Goal: Task Accomplishment & Management: Complete application form

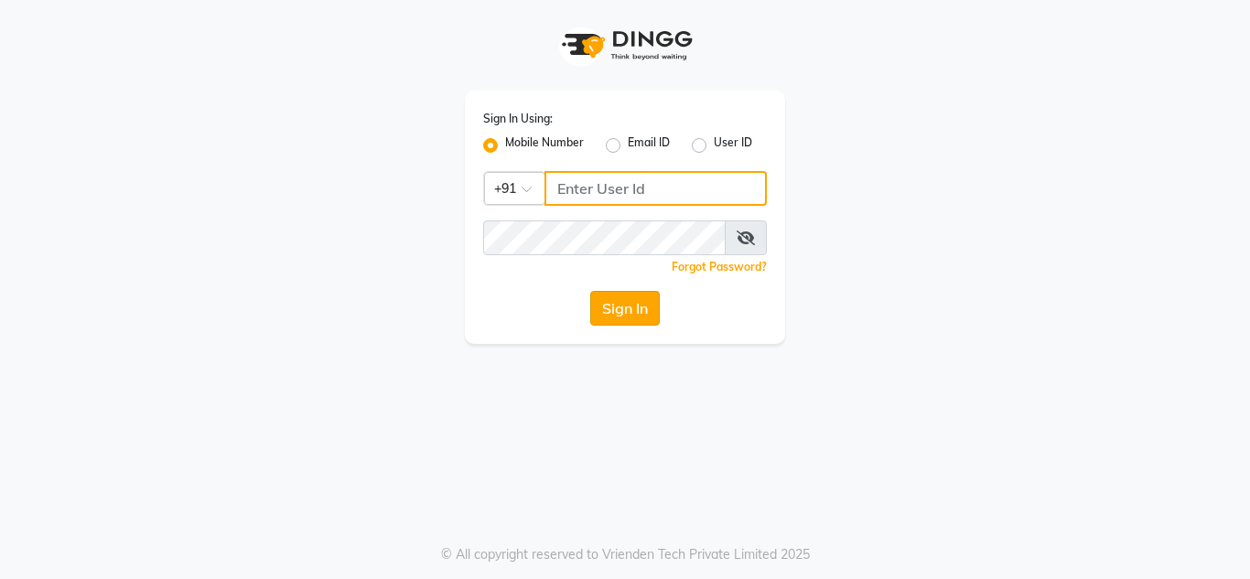
type input "9319697575"
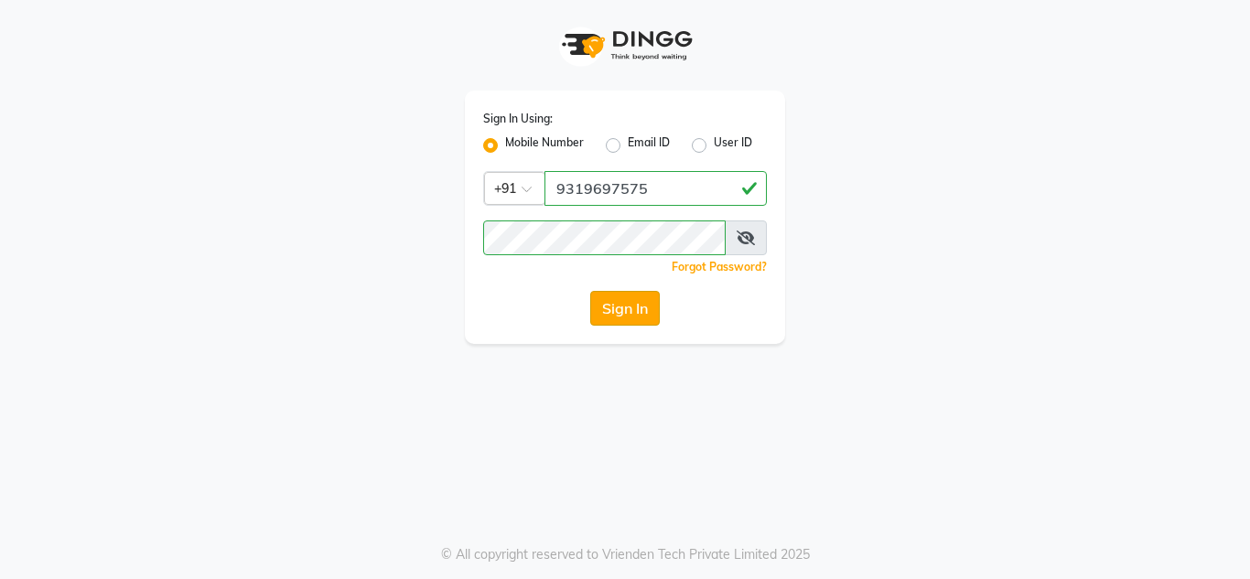
click at [622, 312] on button "Sign In" at bounding box center [625, 308] width 70 height 35
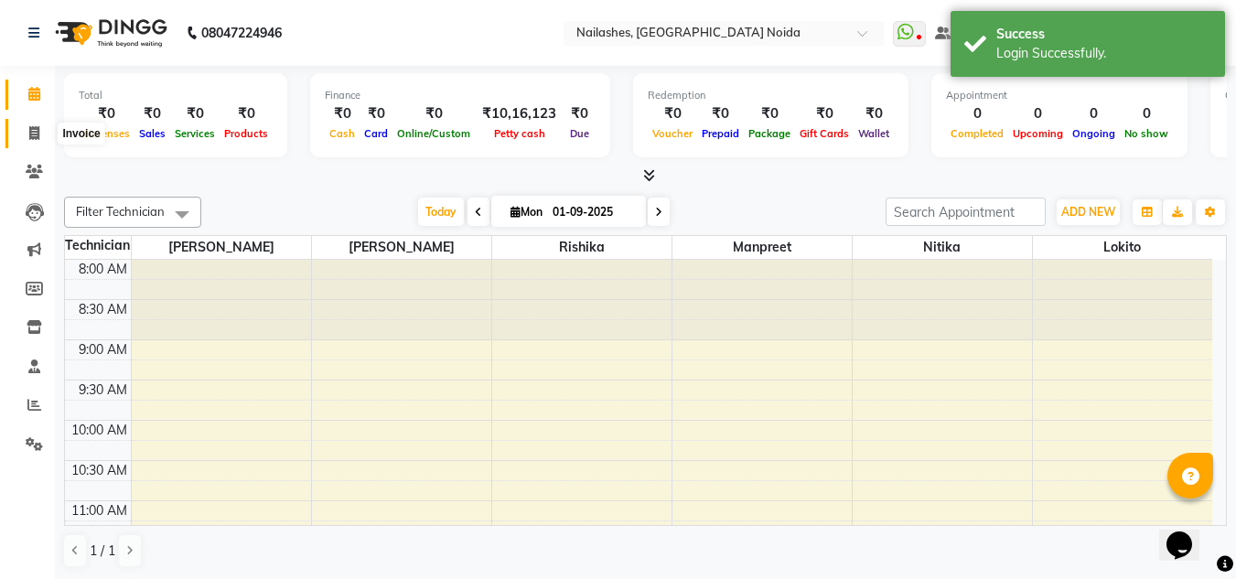
click at [35, 135] on icon at bounding box center [34, 133] width 10 height 14
select select "6068"
select select "service"
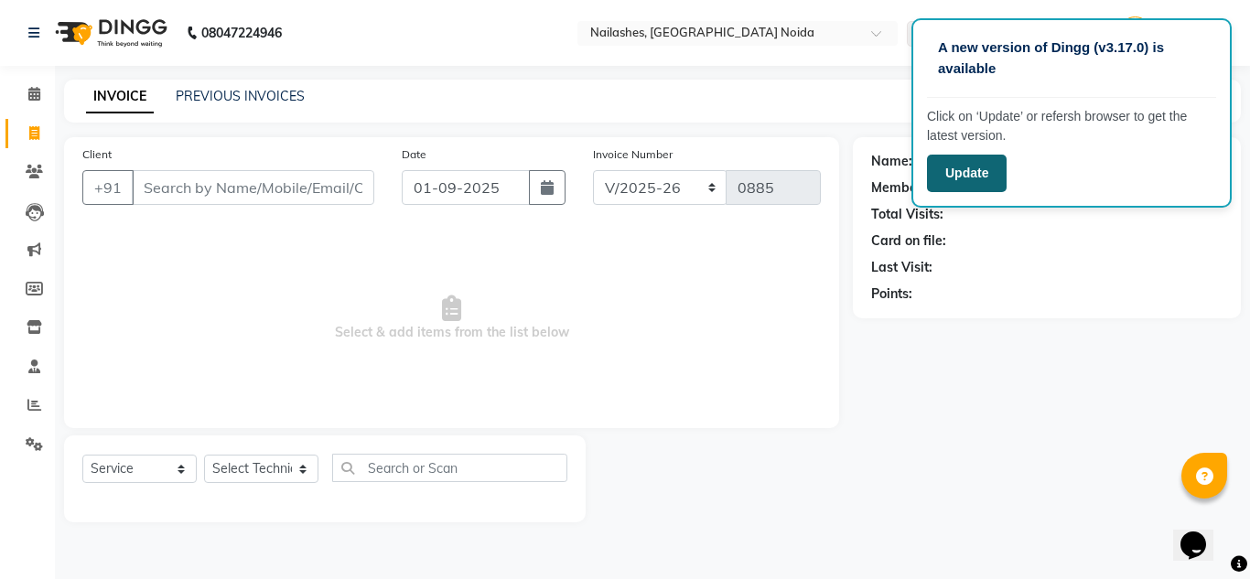
click at [950, 174] on button "Update" at bounding box center [967, 174] width 80 height 38
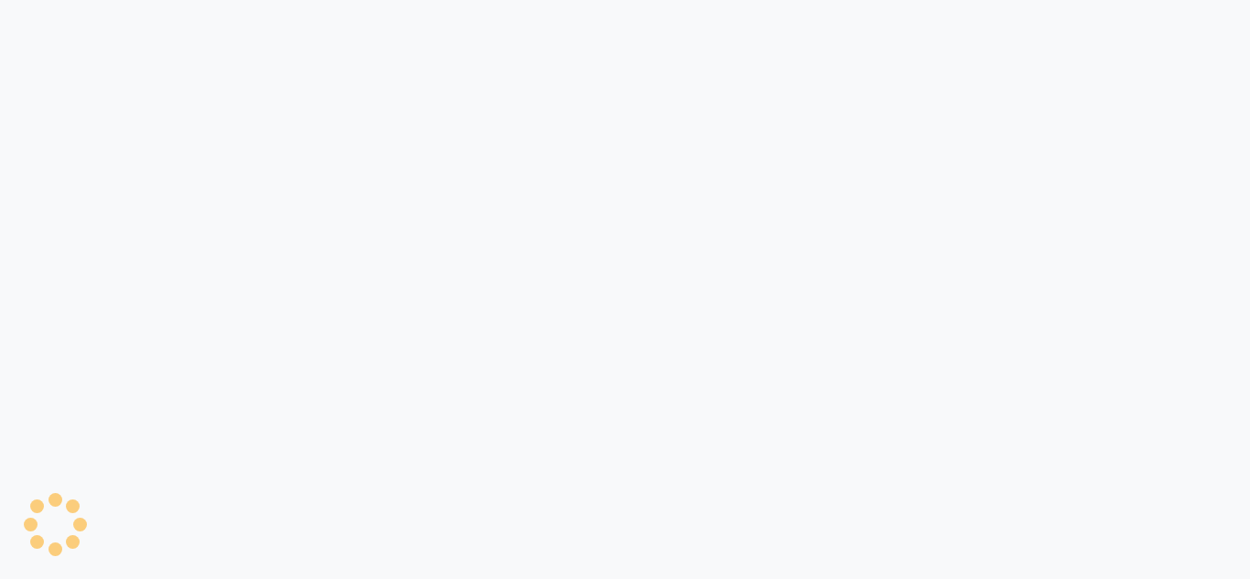
select select "service"
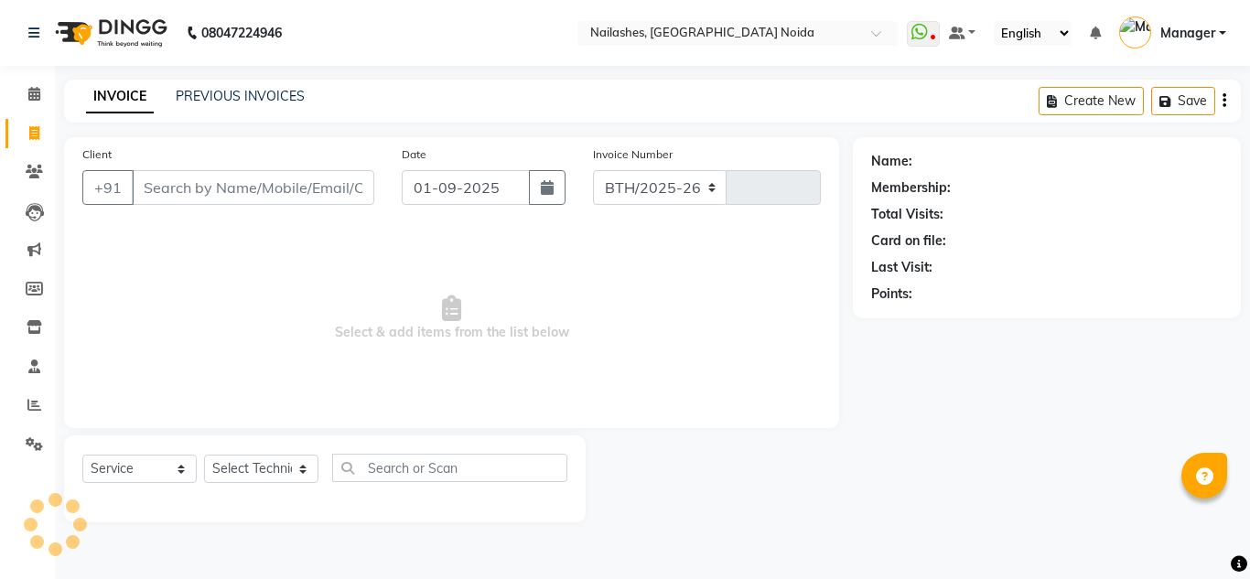
select select "6068"
type input "0885"
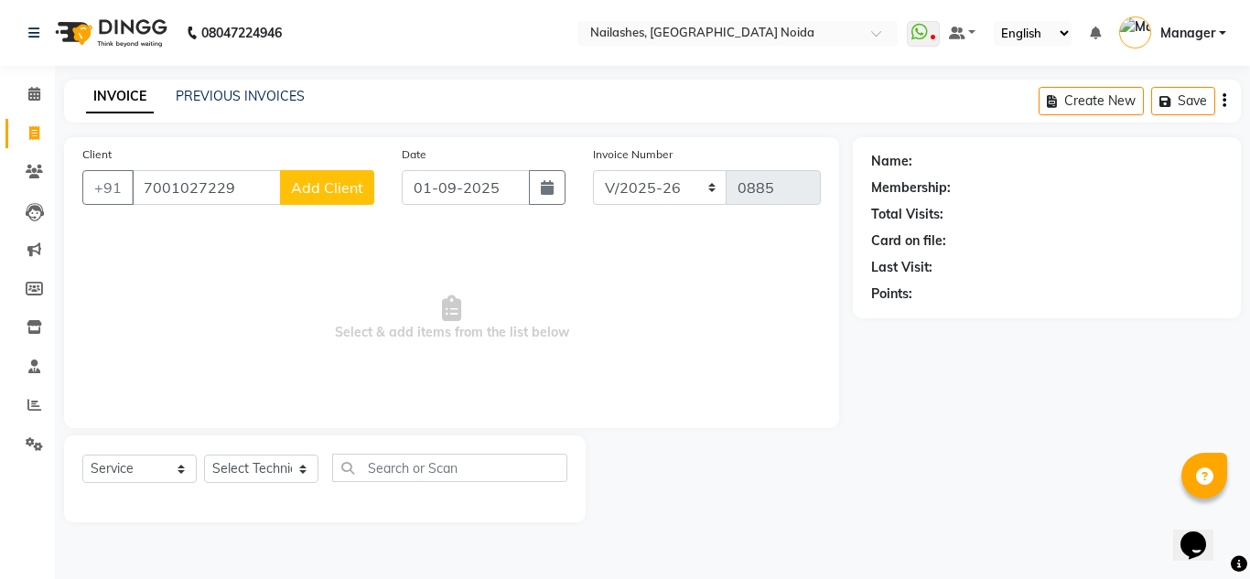
type input "7001027229"
click at [326, 189] on span "Add Client" at bounding box center [327, 187] width 72 height 18
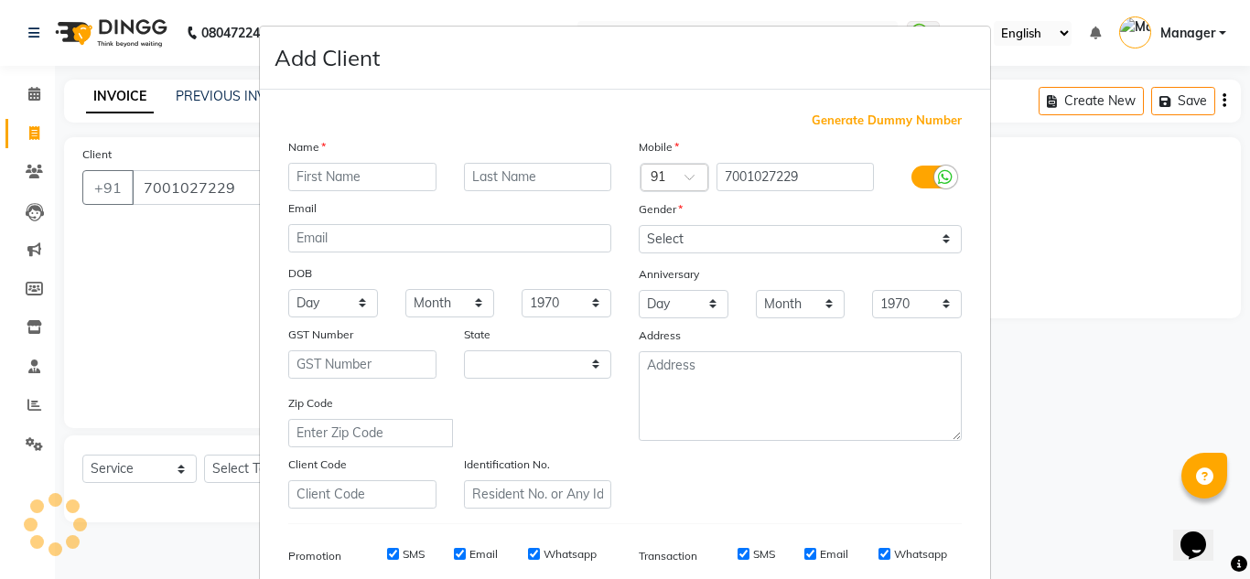
select select "21"
type input "[PERSON_NAME]"
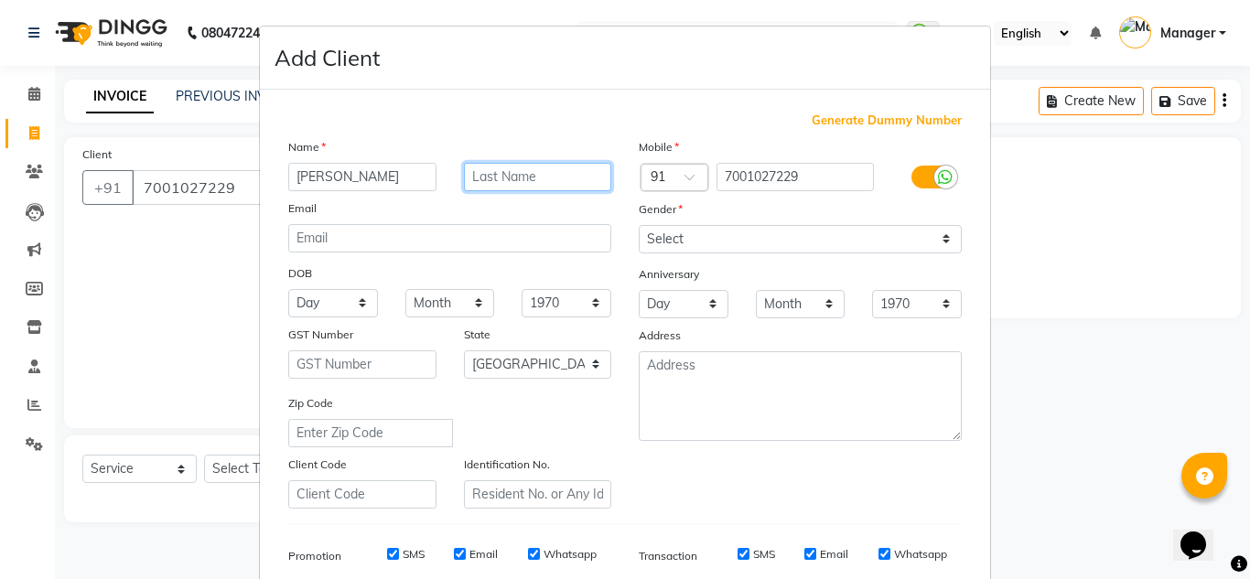
click at [507, 176] on input "text" at bounding box center [538, 177] width 148 height 28
type input "[PERSON_NAME]"
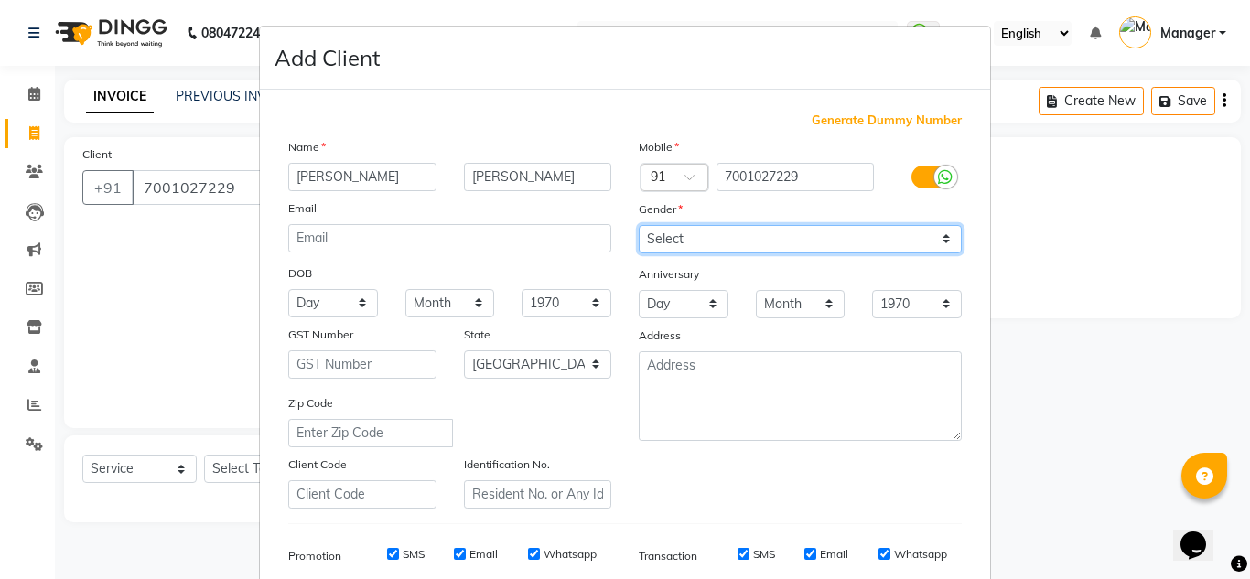
click at [661, 232] on select "Select [DEMOGRAPHIC_DATA] [DEMOGRAPHIC_DATA] Other Prefer Not To Say" at bounding box center [800, 239] width 323 height 28
select select "[DEMOGRAPHIC_DATA]"
click at [639, 225] on select "Select [DEMOGRAPHIC_DATA] [DEMOGRAPHIC_DATA] Other Prefer Not To Say" at bounding box center [800, 239] width 323 height 28
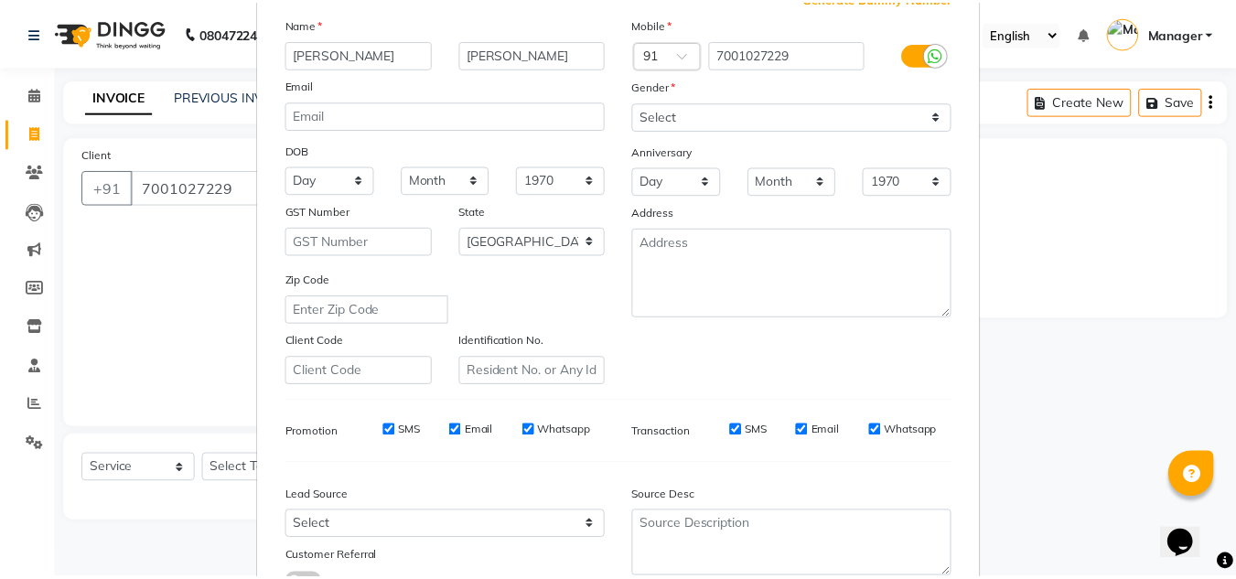
scroll to position [265, 0]
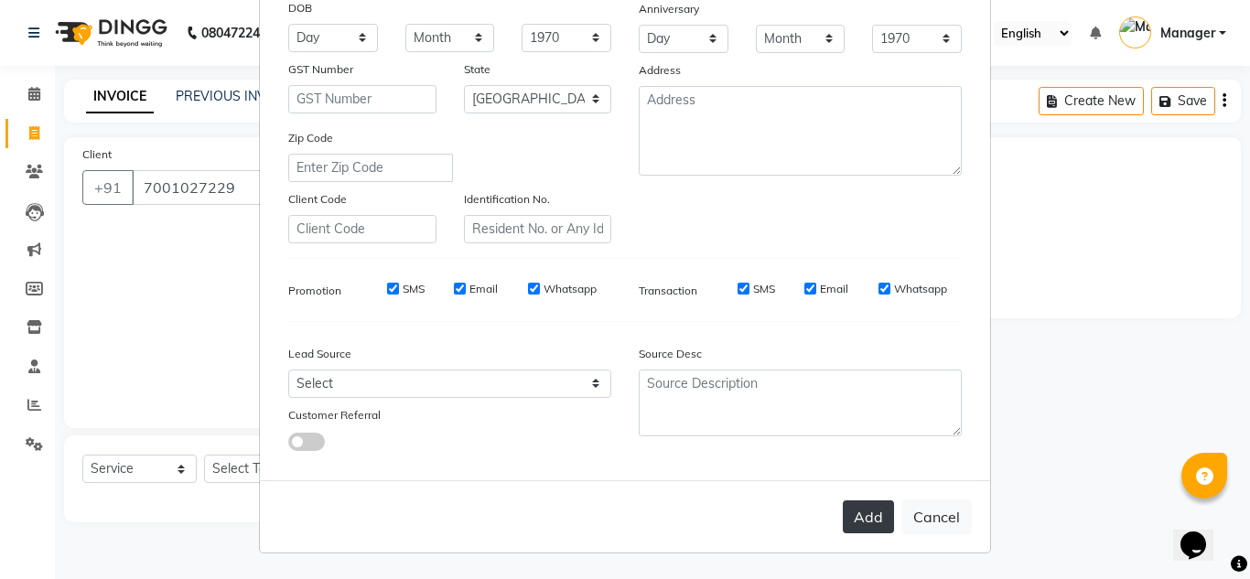
click at [862, 527] on button "Add" at bounding box center [868, 516] width 51 height 33
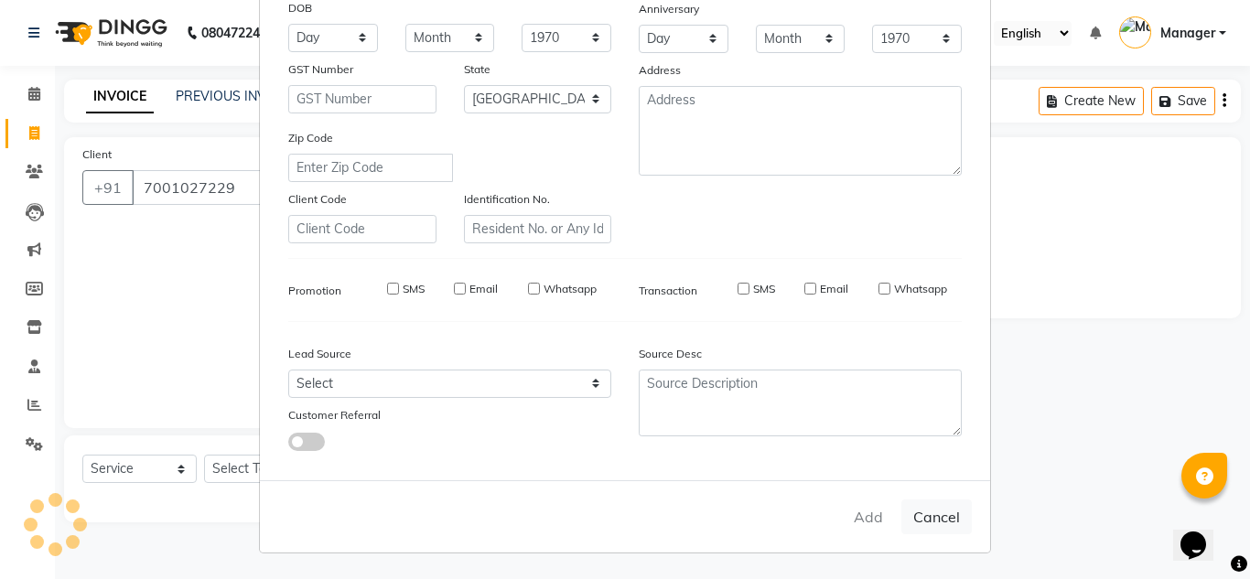
type input "70******29"
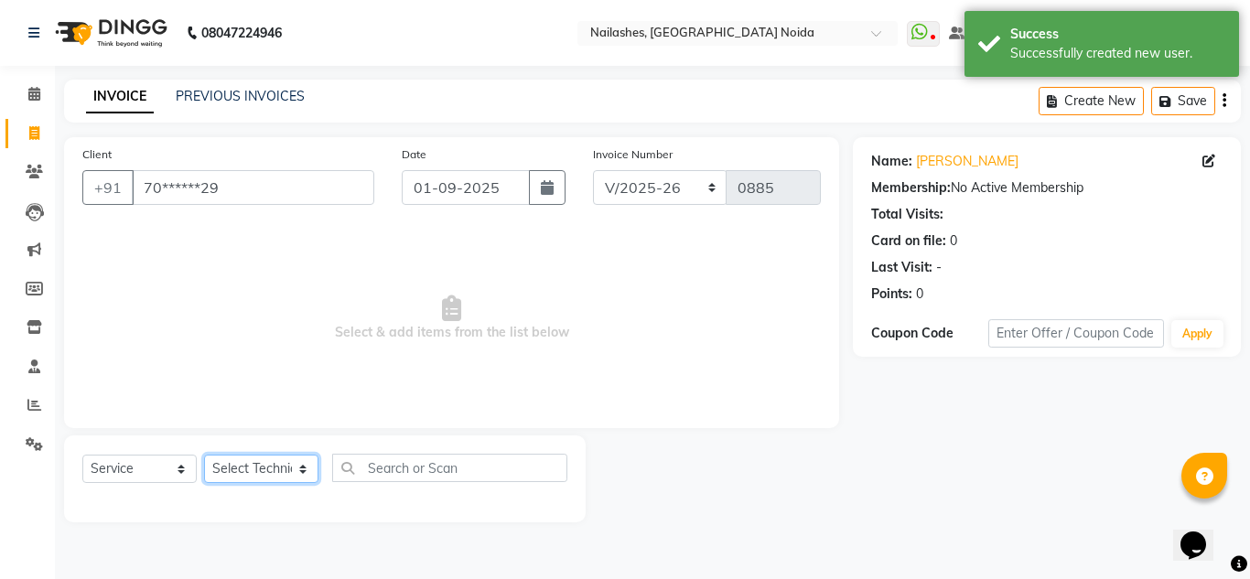
click at [266, 468] on select "Select Technician [PERSON_NAME] [PERSON_NAME] Lokito Manager [PERSON_NAME] [PER…" at bounding box center [261, 469] width 114 height 28
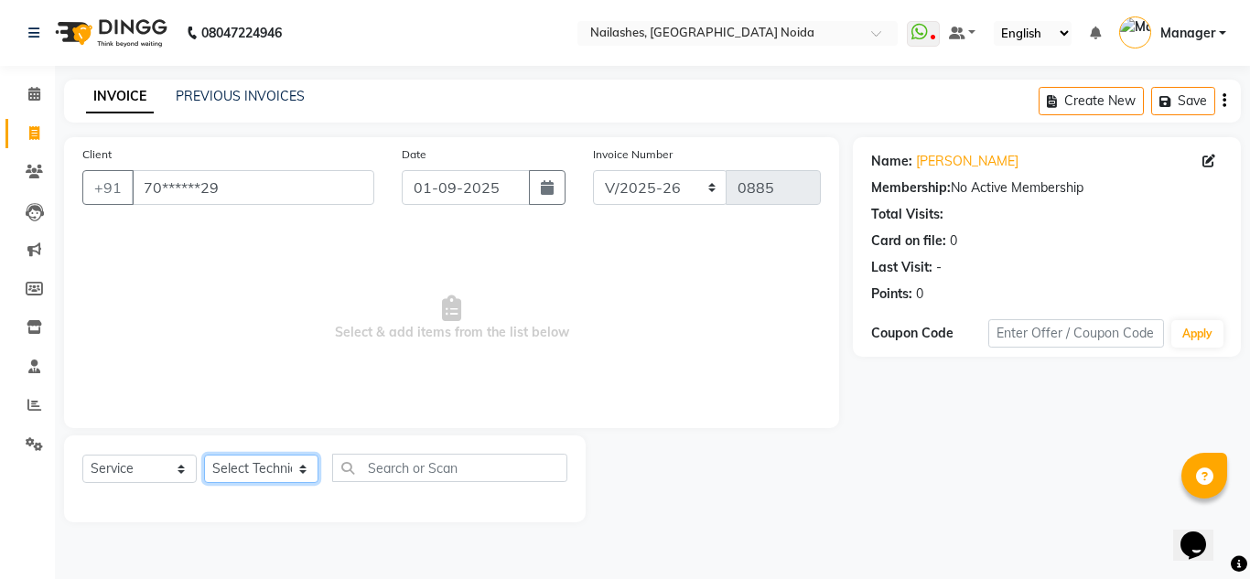
select select "44095"
click at [204, 455] on select "Select Technician [PERSON_NAME] [PERSON_NAME] Lokito Manager [PERSON_NAME] [PER…" at bounding box center [261, 469] width 114 height 28
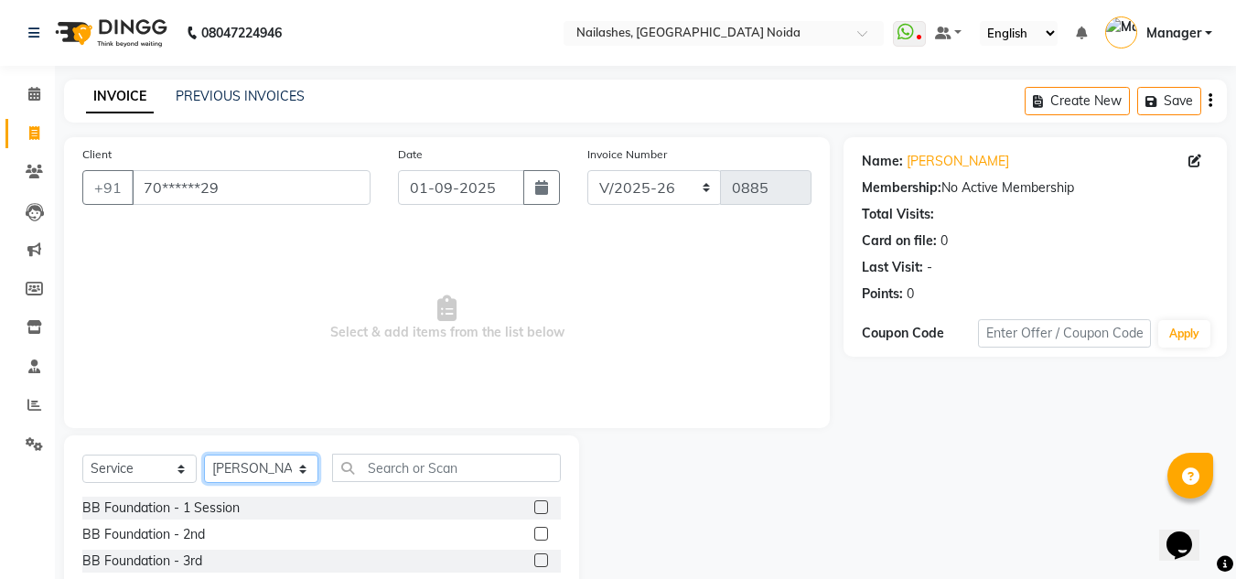
scroll to position [154, 0]
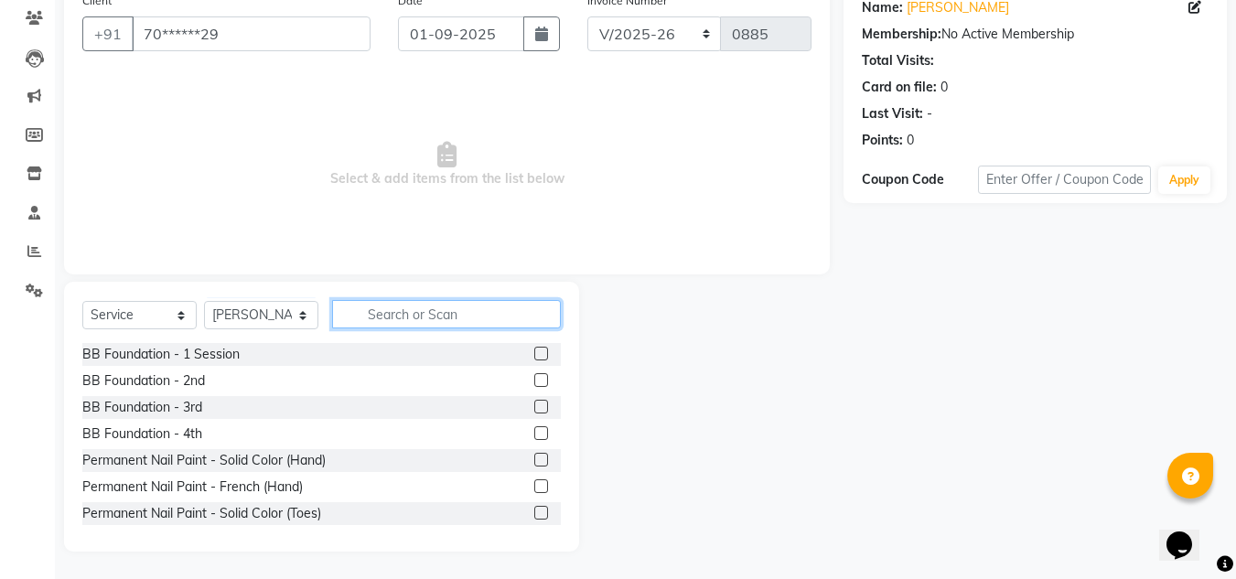
click at [415, 315] on input "text" at bounding box center [446, 314] width 229 height 28
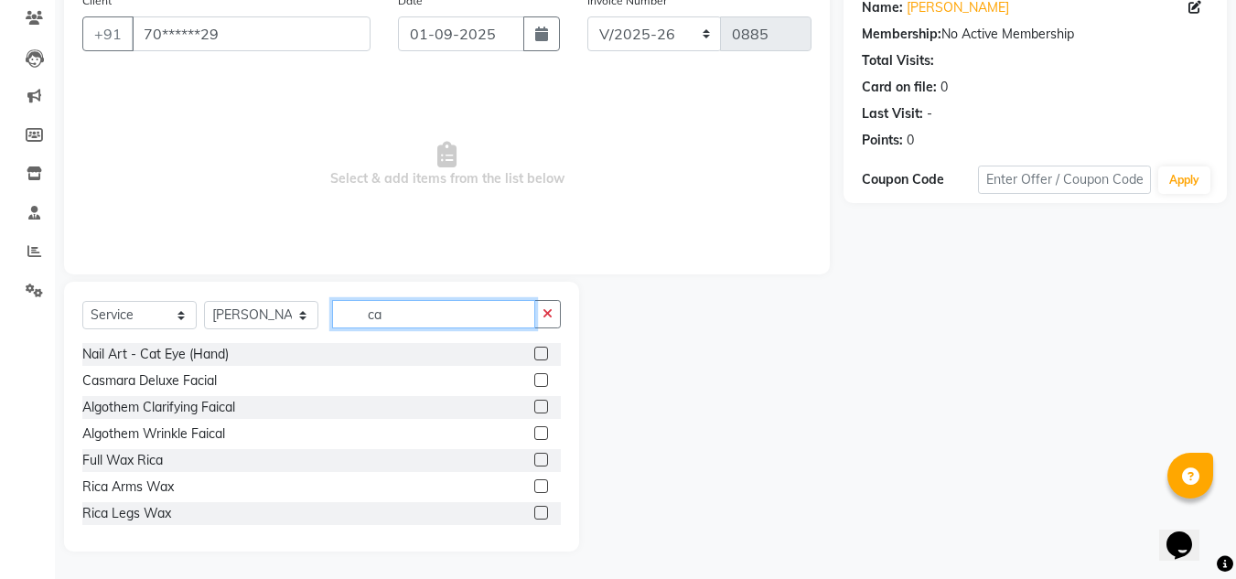
type input "ca"
click at [534, 355] on label at bounding box center [541, 354] width 14 height 14
click at [534, 355] on input "checkbox" at bounding box center [540, 355] width 12 height 12
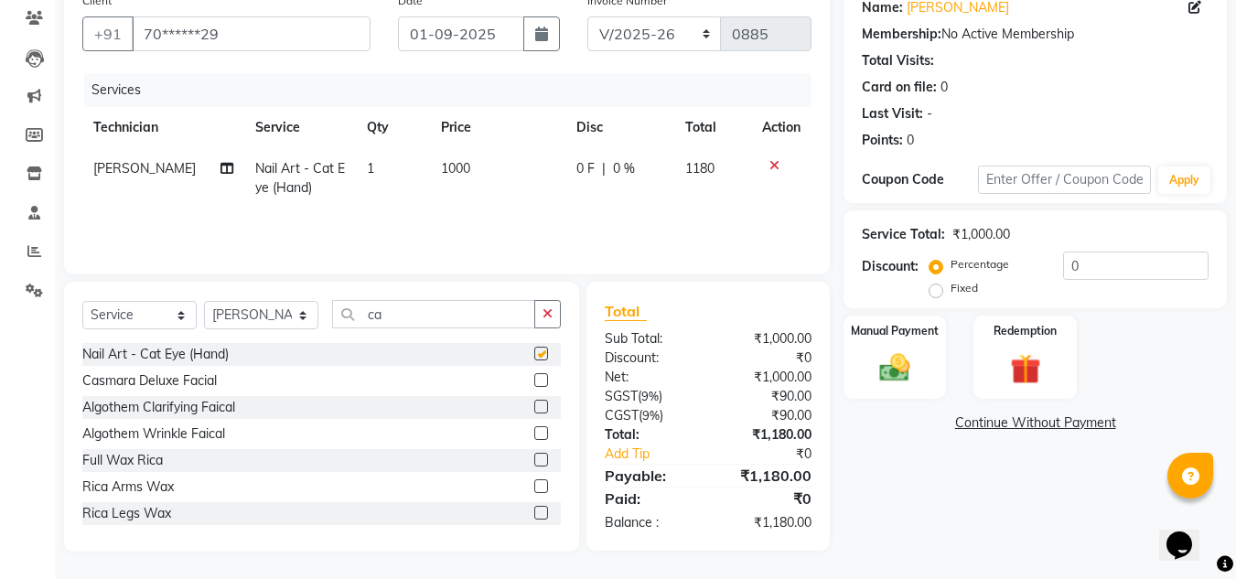
checkbox input "false"
click at [457, 171] on span "1000" at bounding box center [455, 168] width 29 height 16
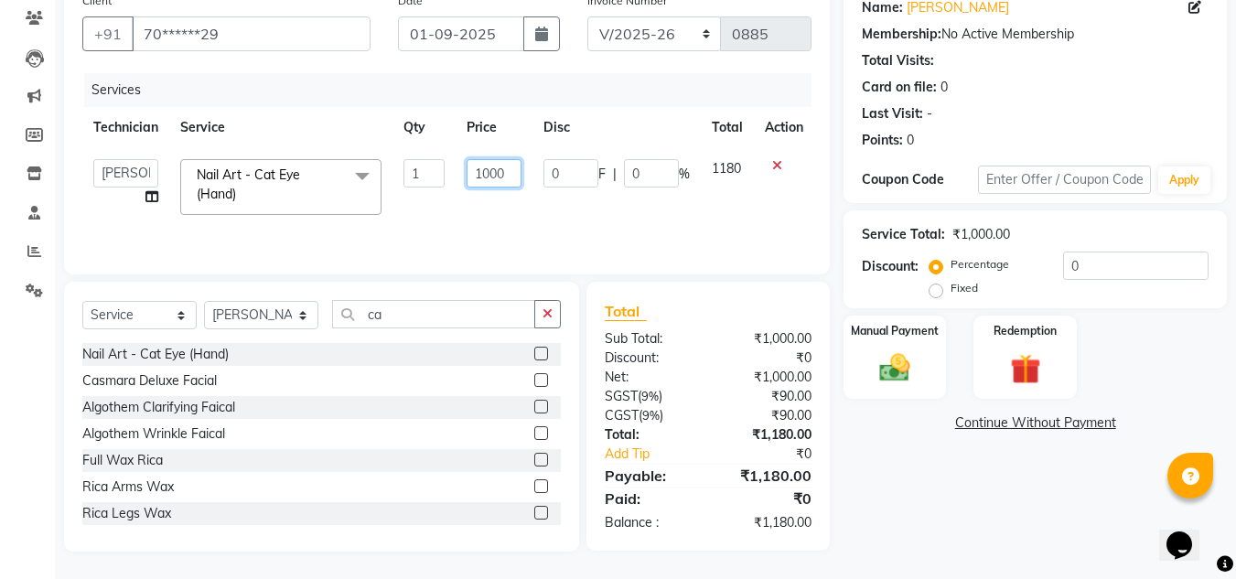
click at [505, 171] on input "1000" at bounding box center [494, 173] width 55 height 28
type input "1"
type input "1200"
click at [730, 173] on td "1180" at bounding box center [727, 187] width 53 height 78
click at [510, 175] on input "1200" at bounding box center [494, 173] width 55 height 28
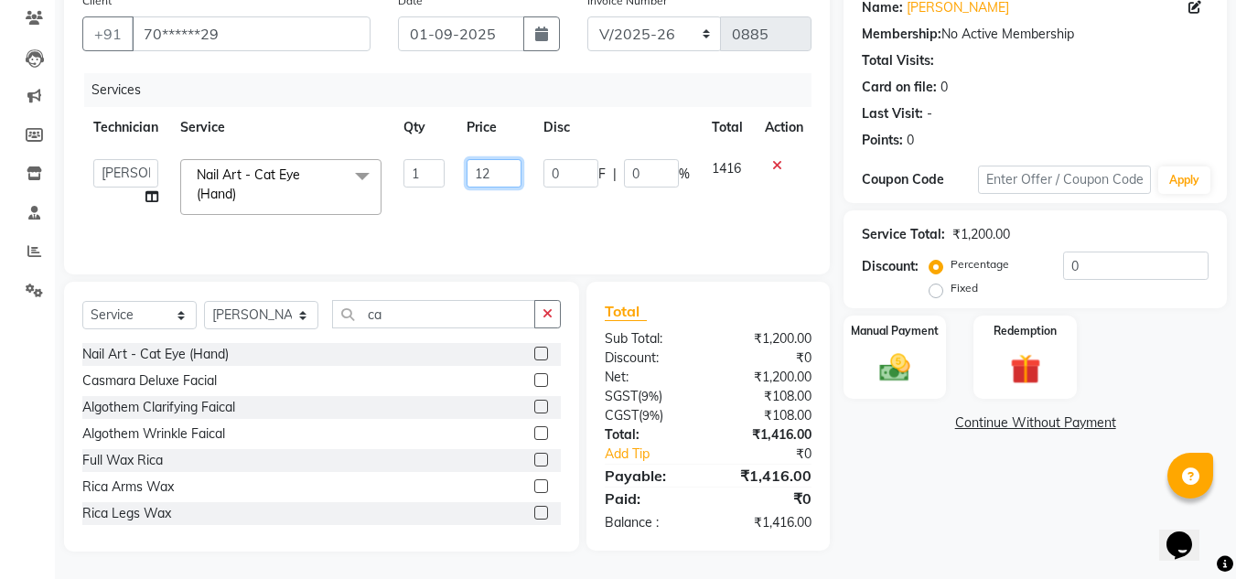
type input "1"
type input "1300"
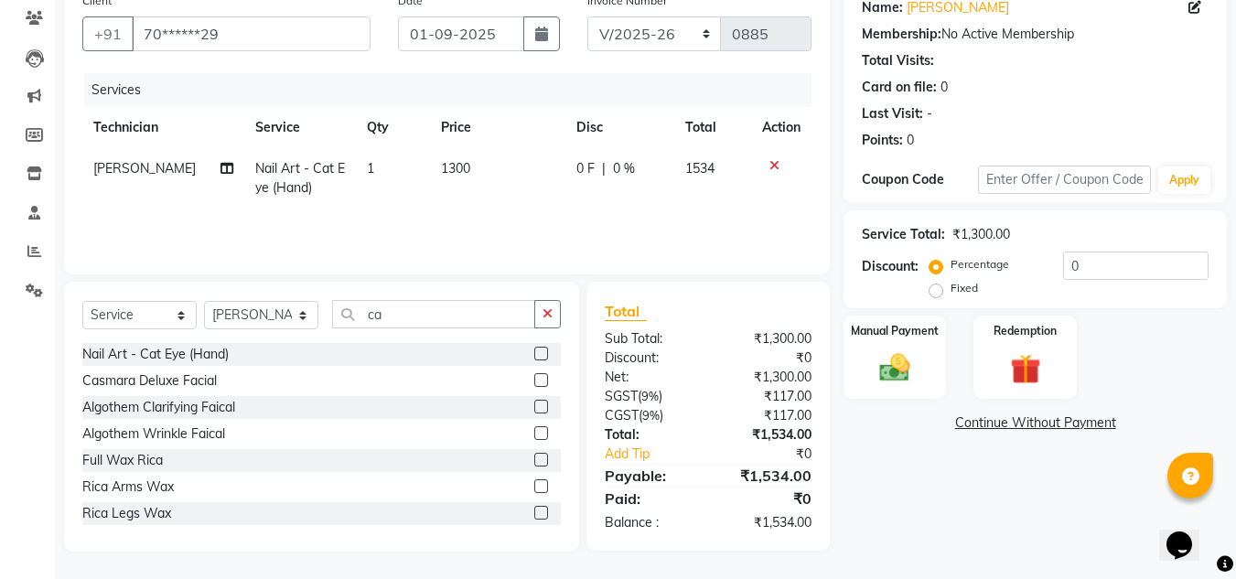
click at [722, 172] on td "1534" at bounding box center [713, 178] width 78 height 60
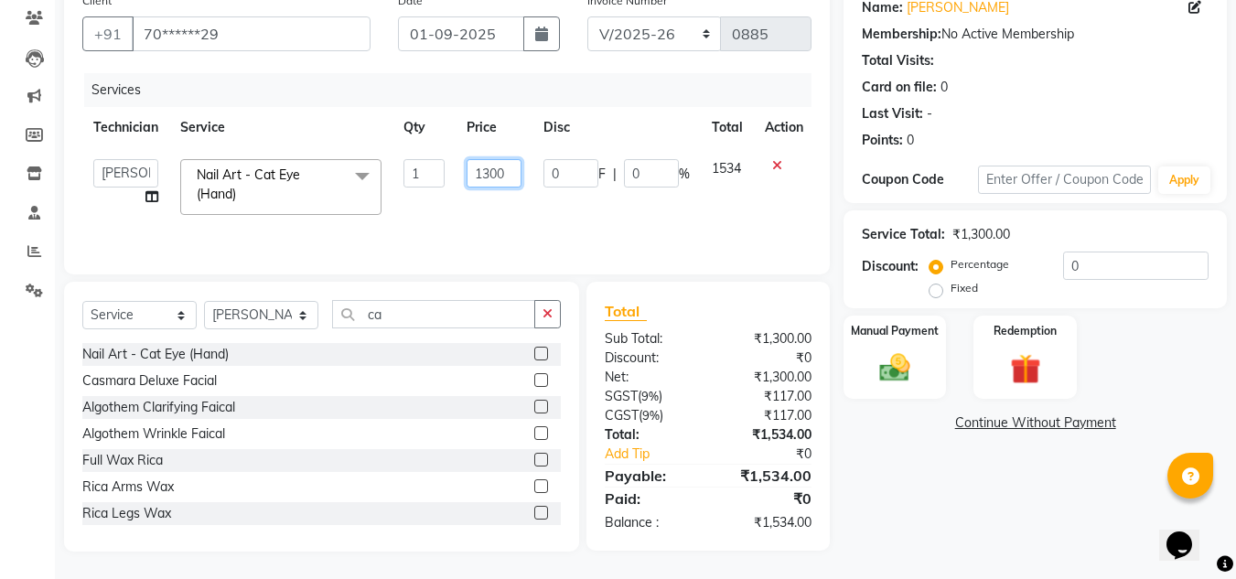
click at [508, 177] on input "1300" at bounding box center [494, 173] width 55 height 28
type input "1"
type input "1250"
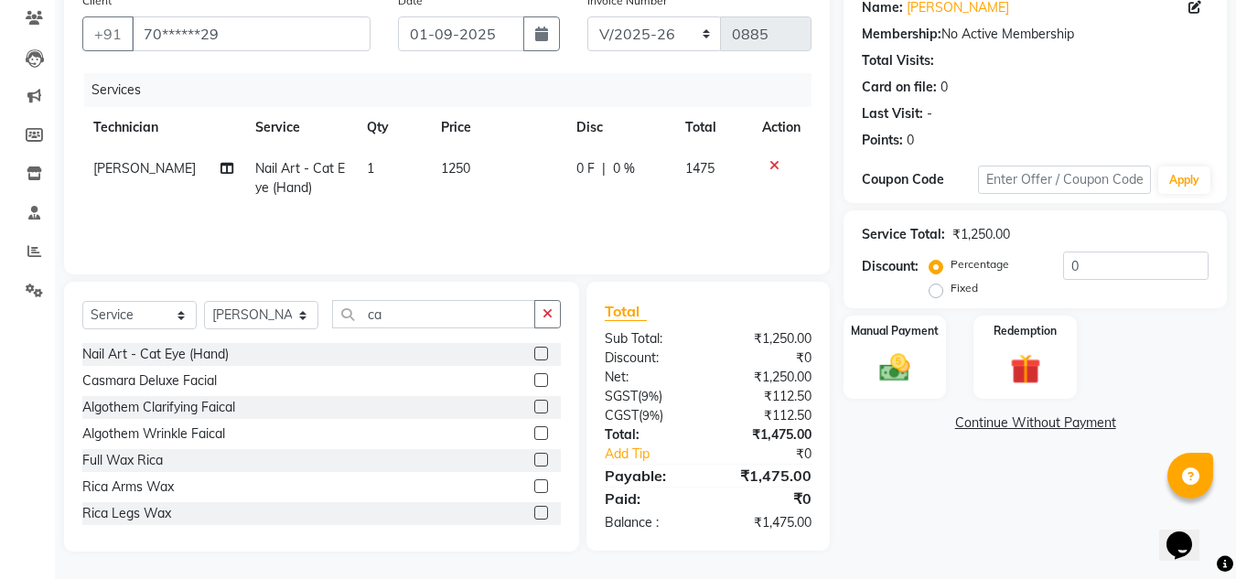
click at [725, 180] on td "1475" at bounding box center [713, 178] width 78 height 60
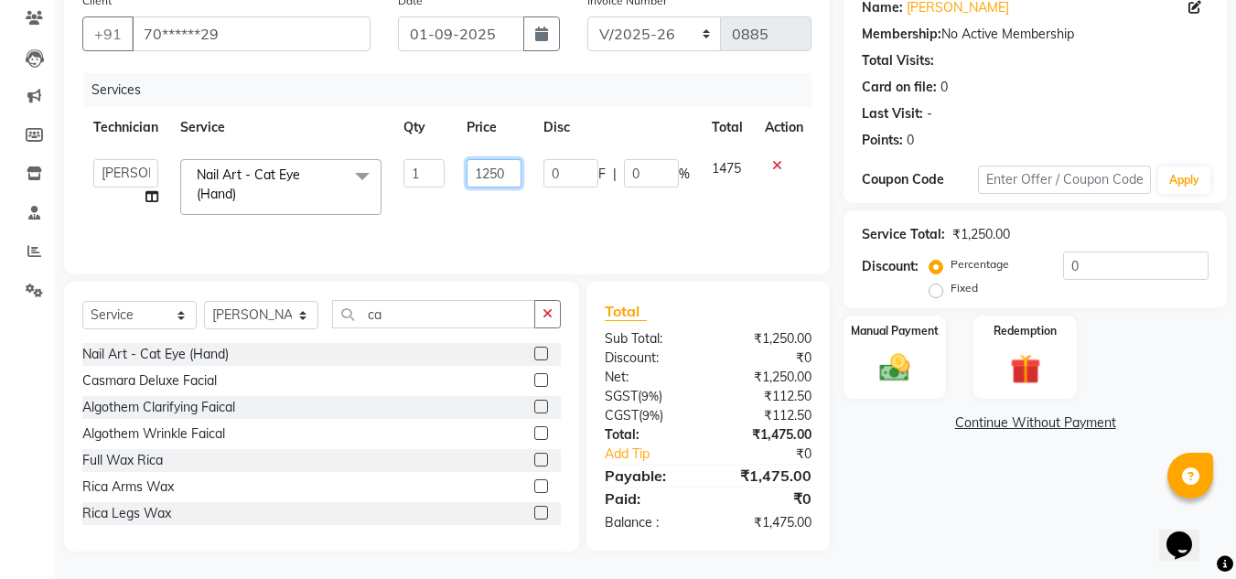
click at [510, 177] on input "1250" at bounding box center [494, 173] width 55 height 28
type input "1255"
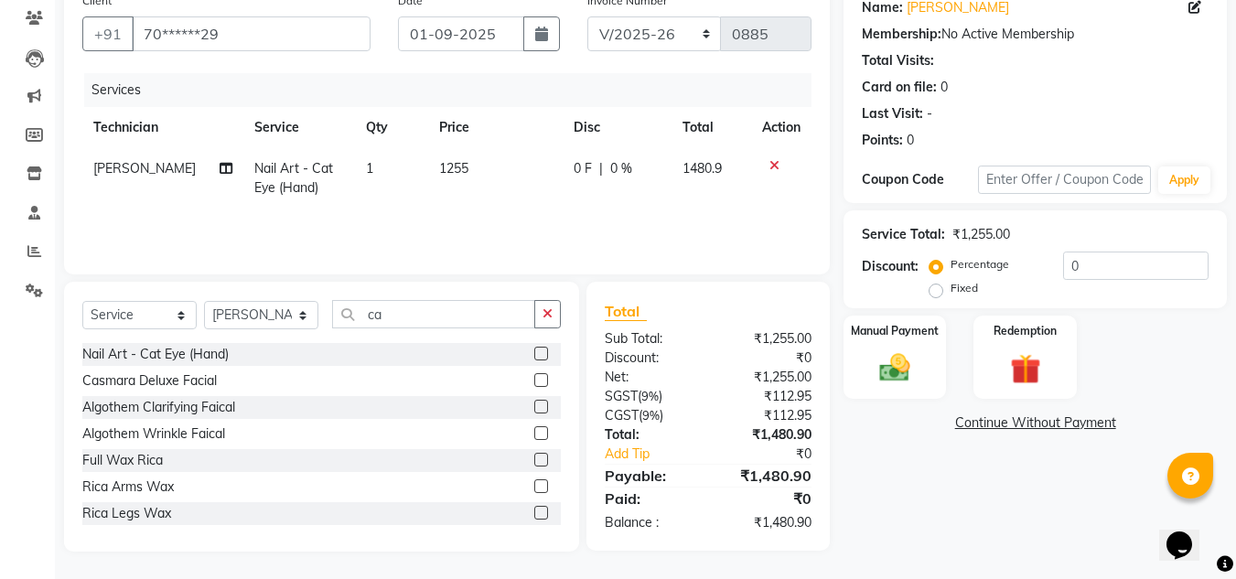
click at [721, 169] on td "1480.9" at bounding box center [712, 178] width 81 height 60
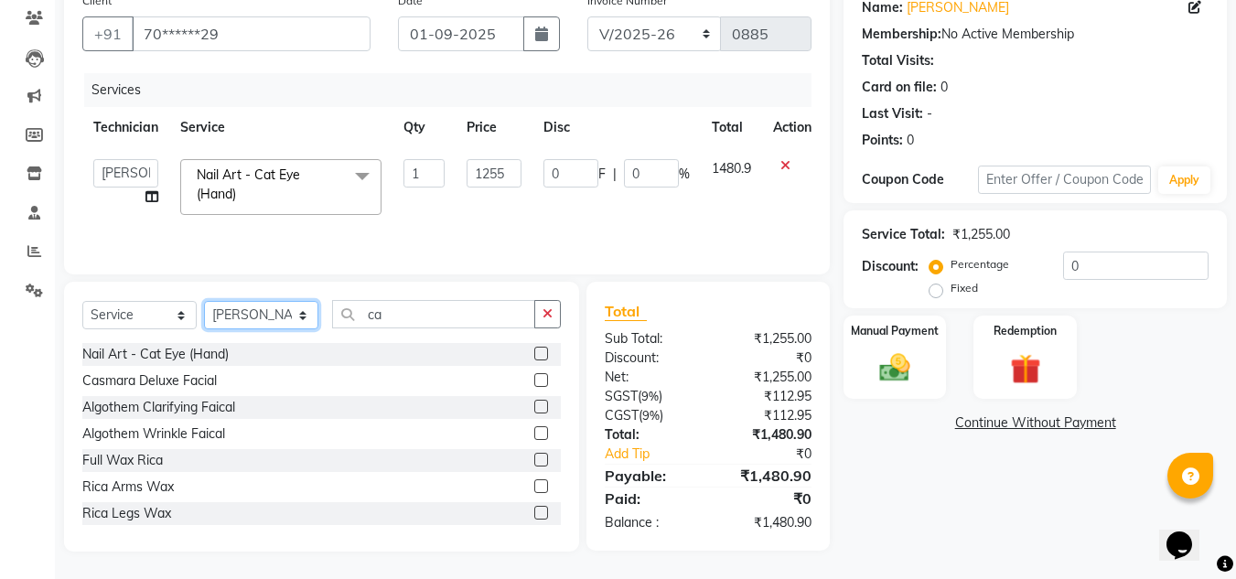
click at [267, 320] on select "Select Technician [PERSON_NAME] [PERSON_NAME] Lokito Manager [PERSON_NAME] [PER…" at bounding box center [261, 315] width 114 height 28
select select "62846"
click at [204, 301] on select "Select Technician [PERSON_NAME] [PERSON_NAME] Lokito Manager [PERSON_NAME] [PER…" at bounding box center [261, 315] width 114 height 28
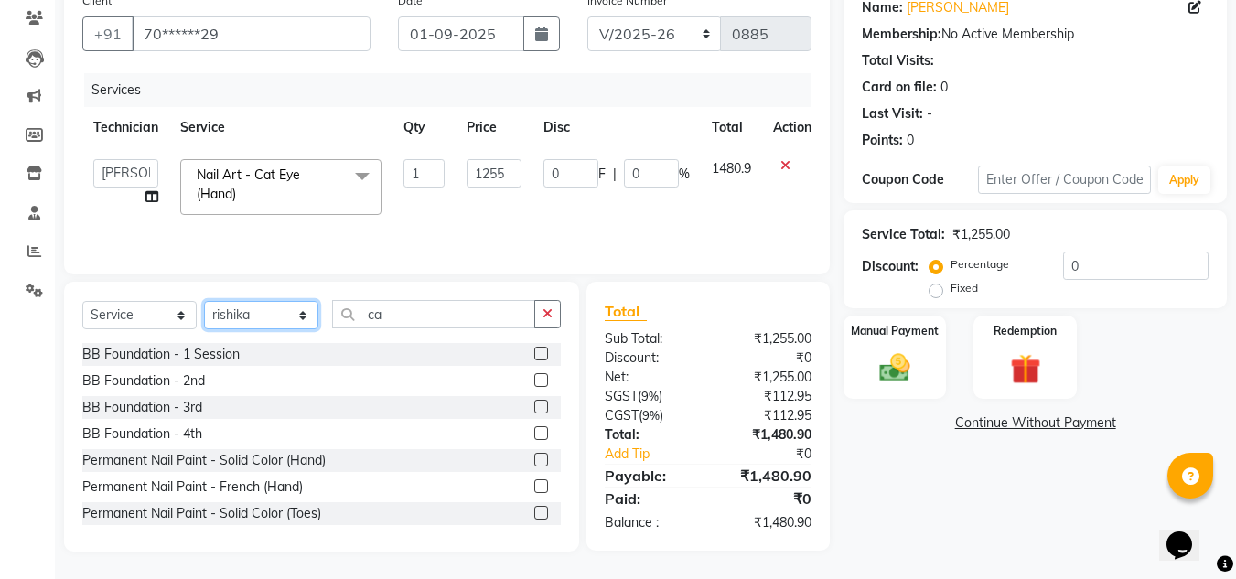
click at [285, 317] on select "Select Technician [PERSON_NAME] [PERSON_NAME] Lokito Manager [PERSON_NAME] [PER…" at bounding box center [261, 315] width 114 height 28
click at [412, 316] on input "ca" at bounding box center [433, 314] width 203 height 28
type input "c"
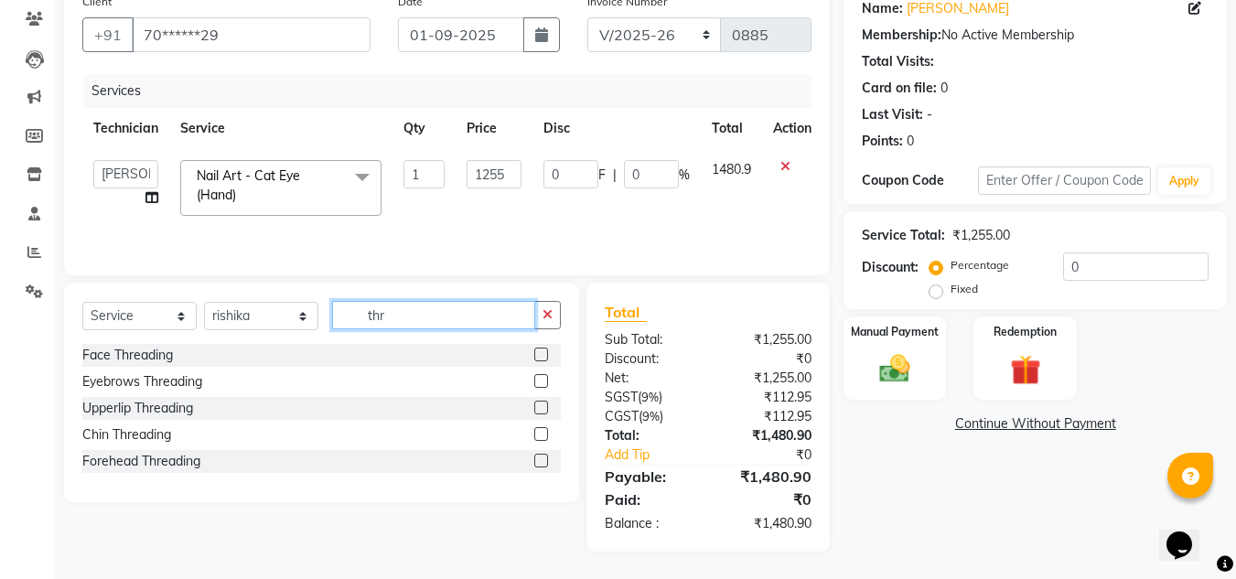
scroll to position [153, 0]
type input "thre"
click at [539, 355] on label at bounding box center [541, 355] width 14 height 14
click at [539, 355] on input "checkbox" at bounding box center [540, 355] width 12 height 12
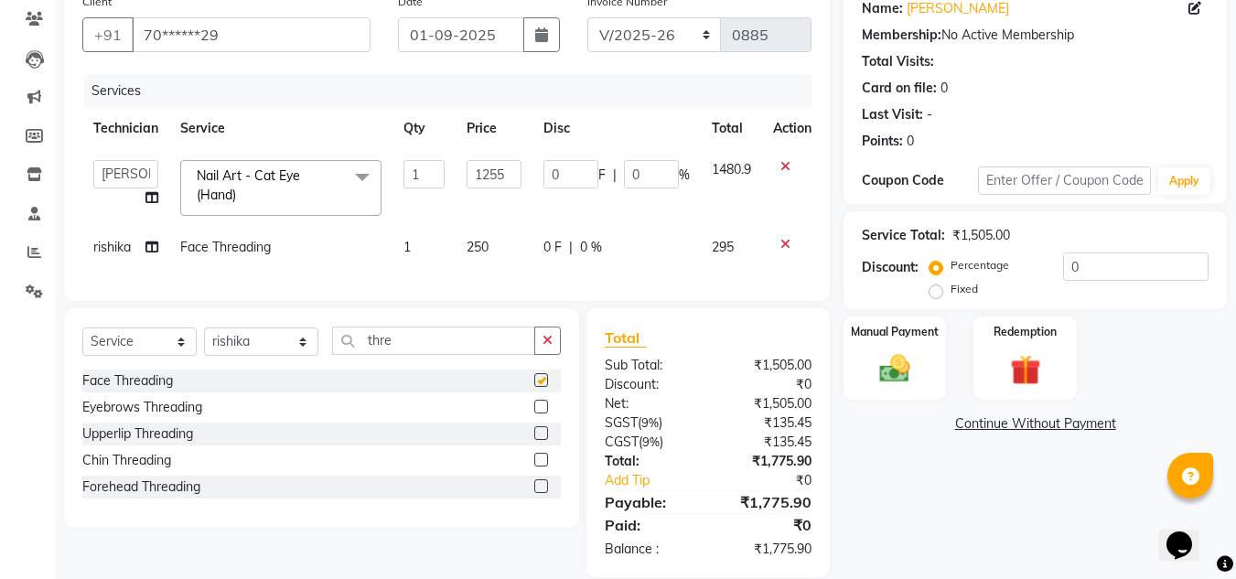
checkbox input "false"
click at [488, 246] on span "250" at bounding box center [478, 247] width 22 height 16
select select "62846"
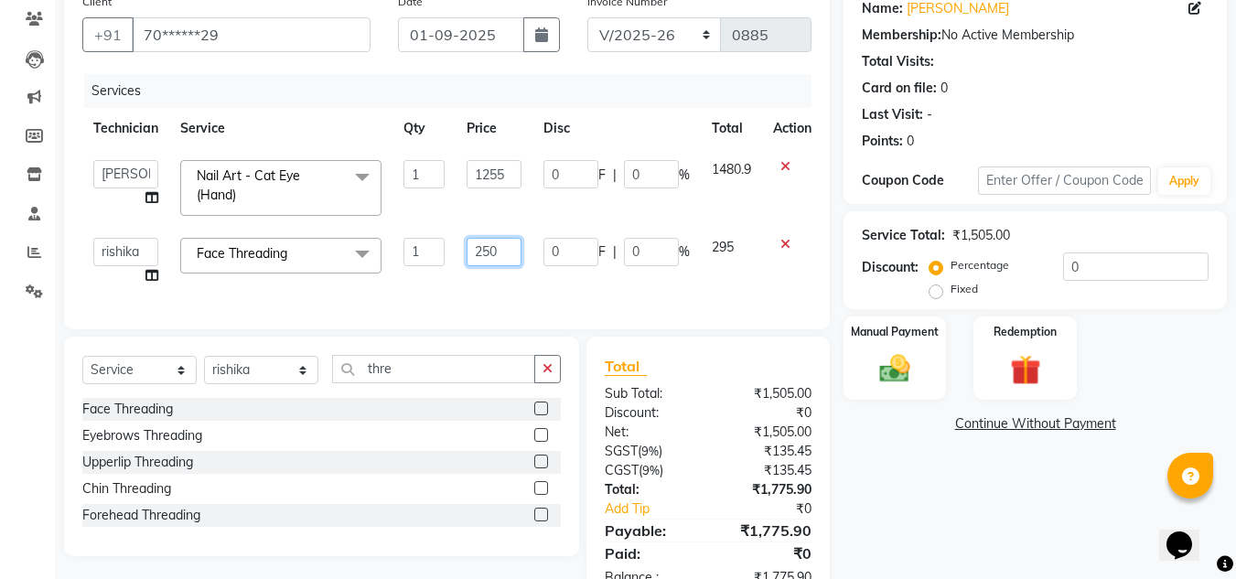
click at [503, 255] on input "250" at bounding box center [494, 252] width 55 height 28
type input "2"
type input "120"
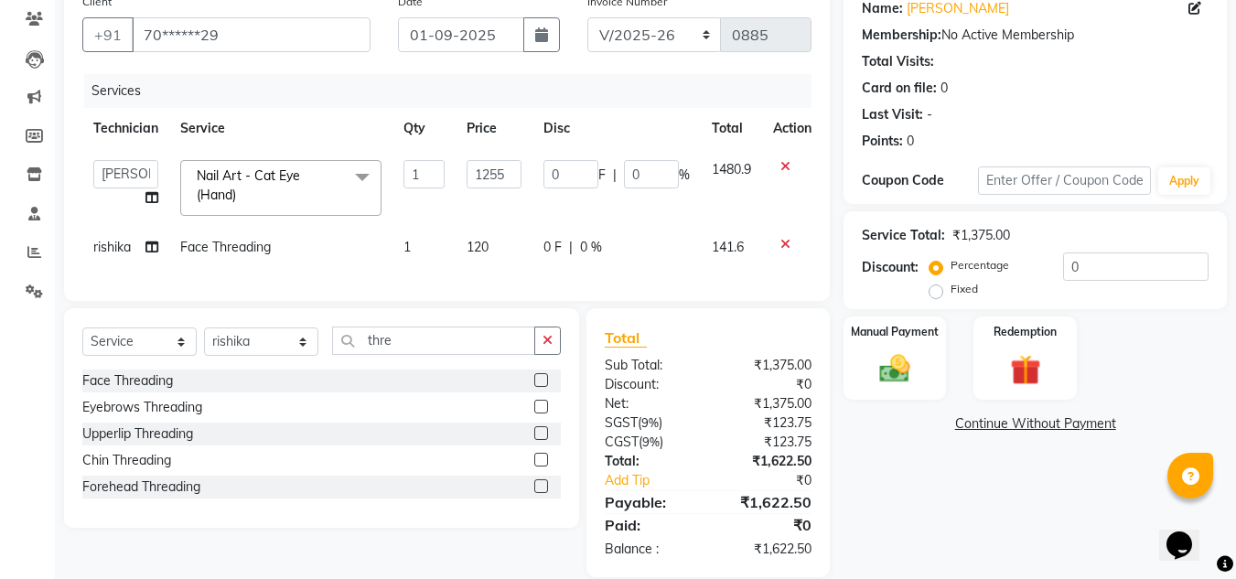
click at [722, 252] on span "141.6" at bounding box center [728, 247] width 32 height 16
select select "62846"
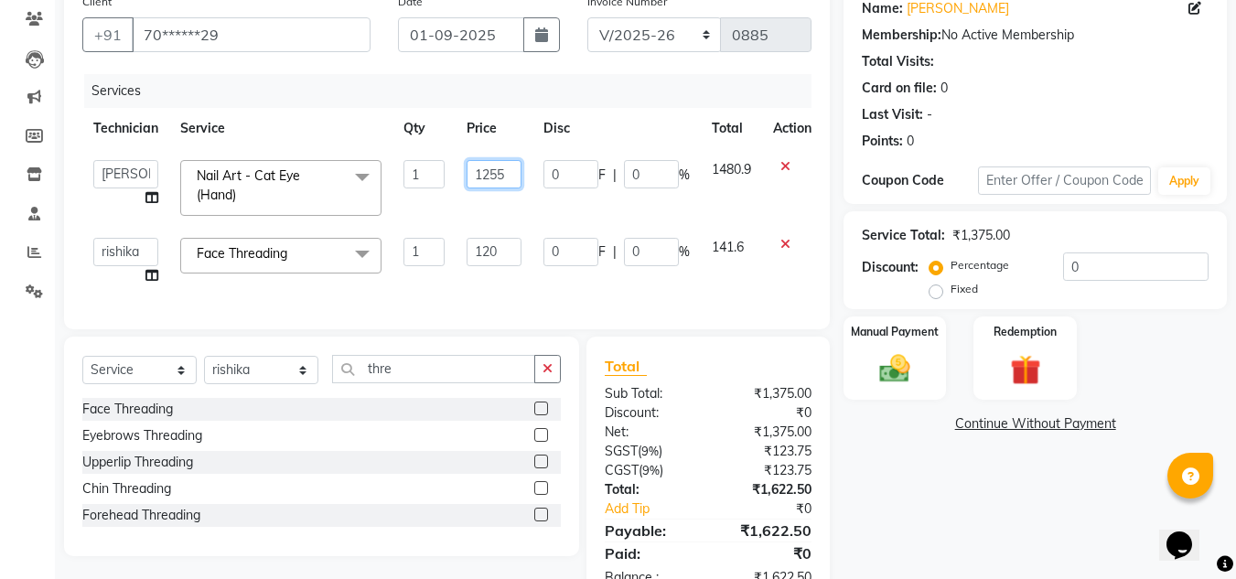
click at [513, 176] on input "1255" at bounding box center [494, 174] width 55 height 28
type input "1254"
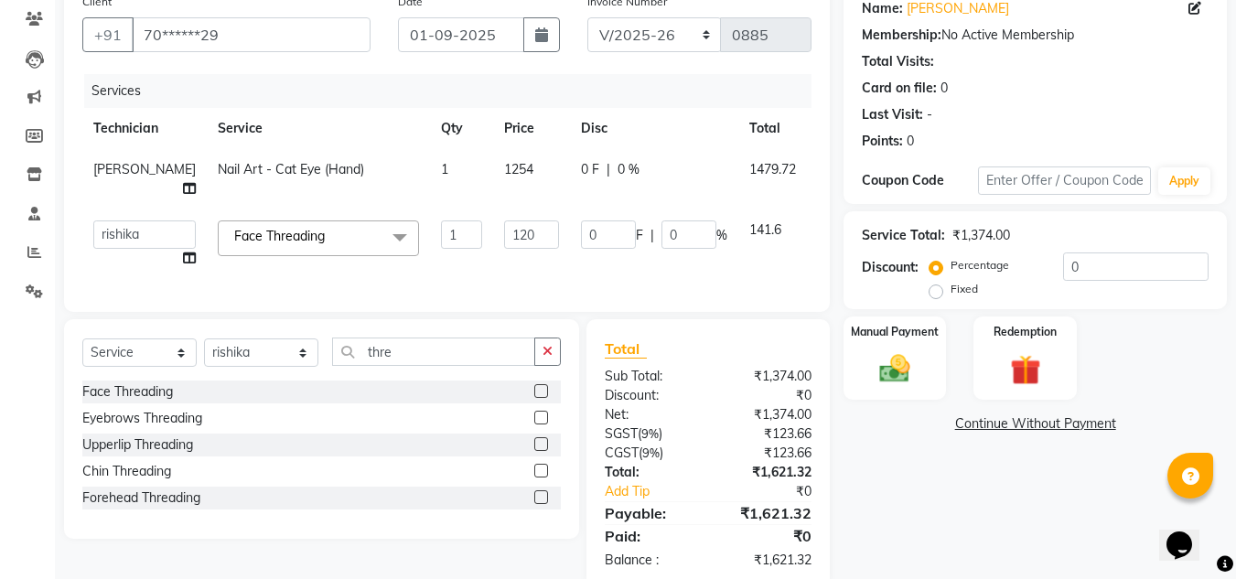
click at [738, 178] on td "1479.72" at bounding box center [772, 179] width 69 height 60
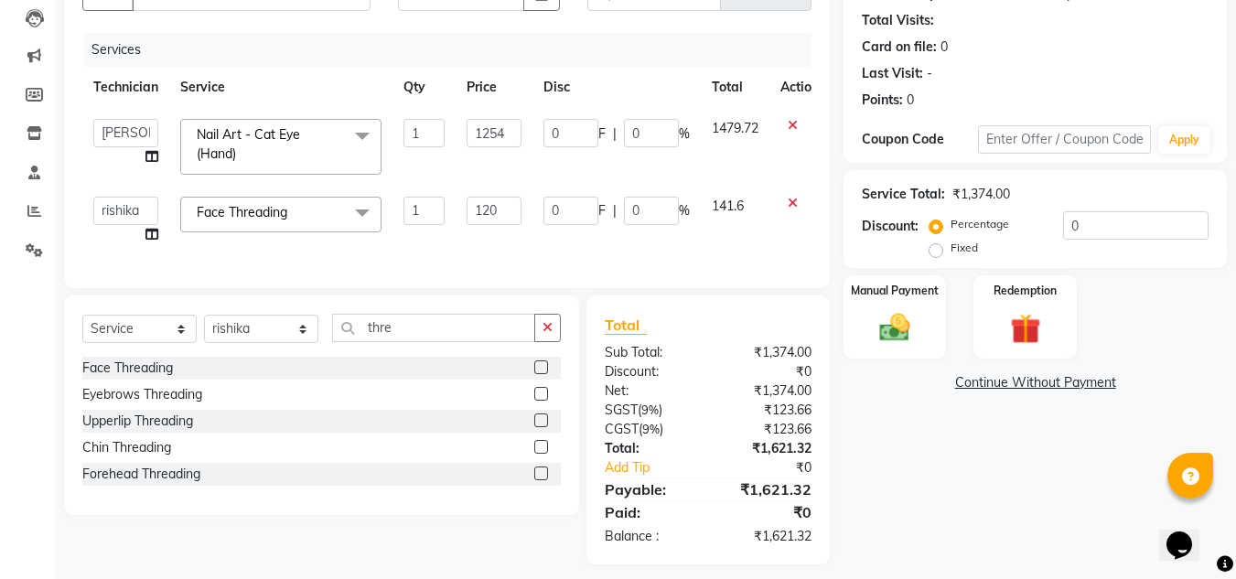
scroll to position [220, 0]
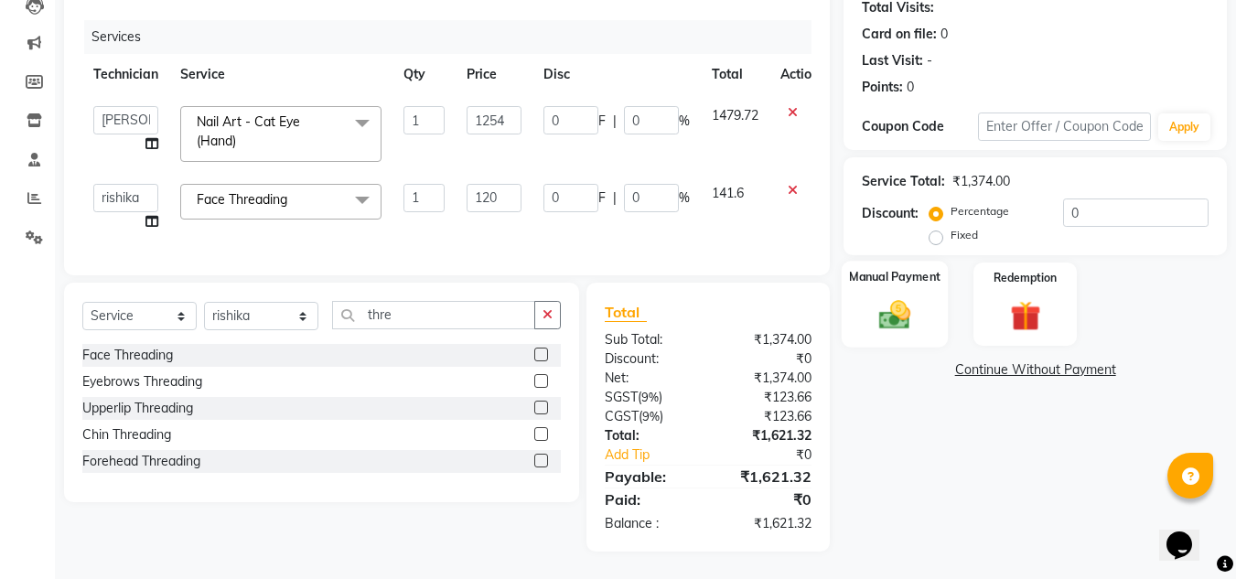
click at [857, 328] on div "Manual Payment" at bounding box center [895, 304] width 107 height 87
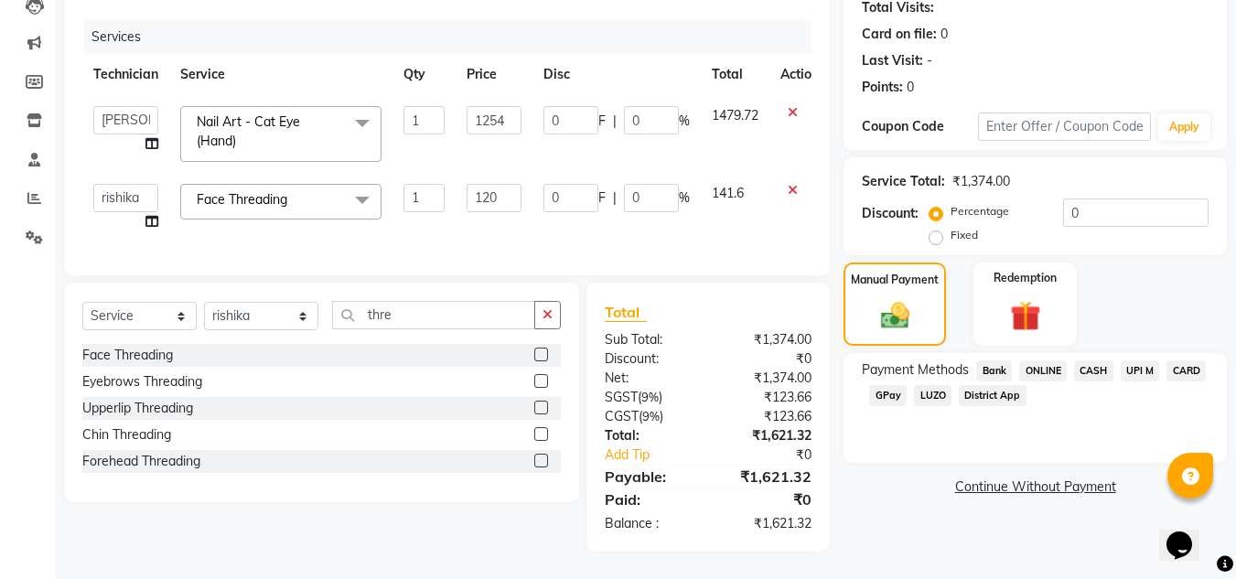
click at [1040, 360] on span "ONLINE" at bounding box center [1043, 370] width 48 height 21
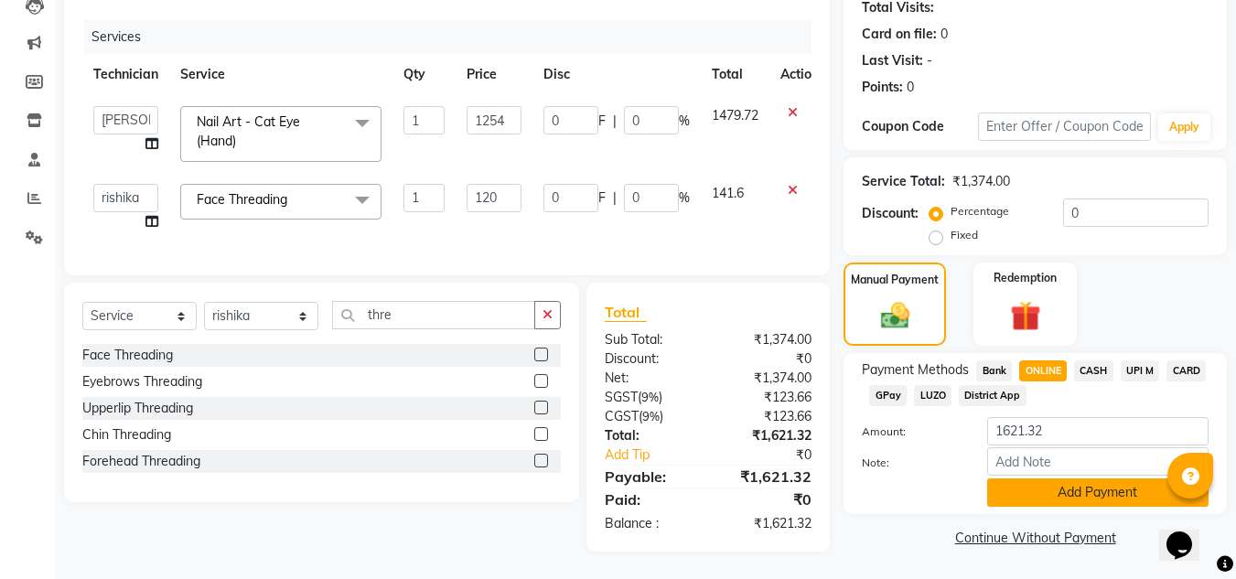
click at [1062, 478] on button "Add Payment" at bounding box center [1097, 492] width 221 height 28
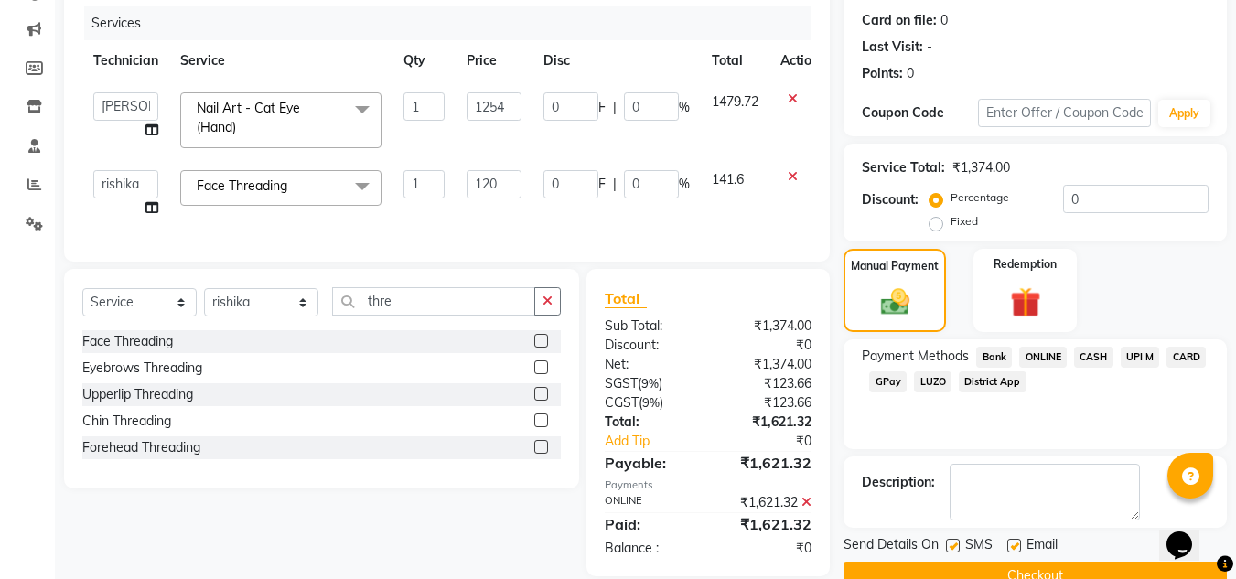
click at [1015, 574] on button "Checkout" at bounding box center [1035, 576] width 383 height 28
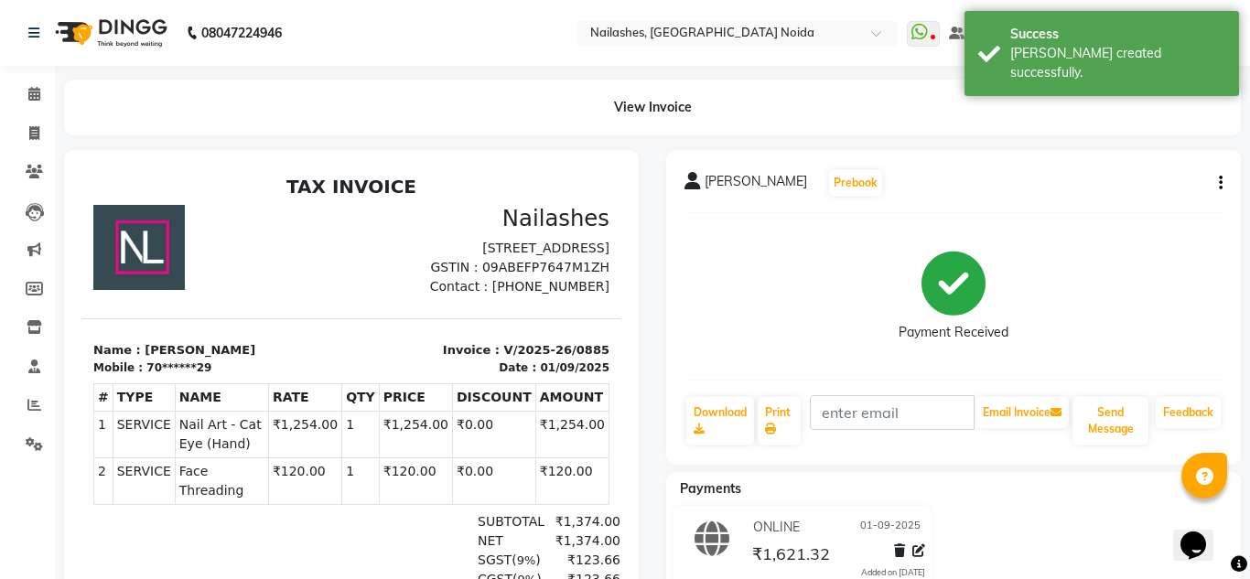
select select "service"
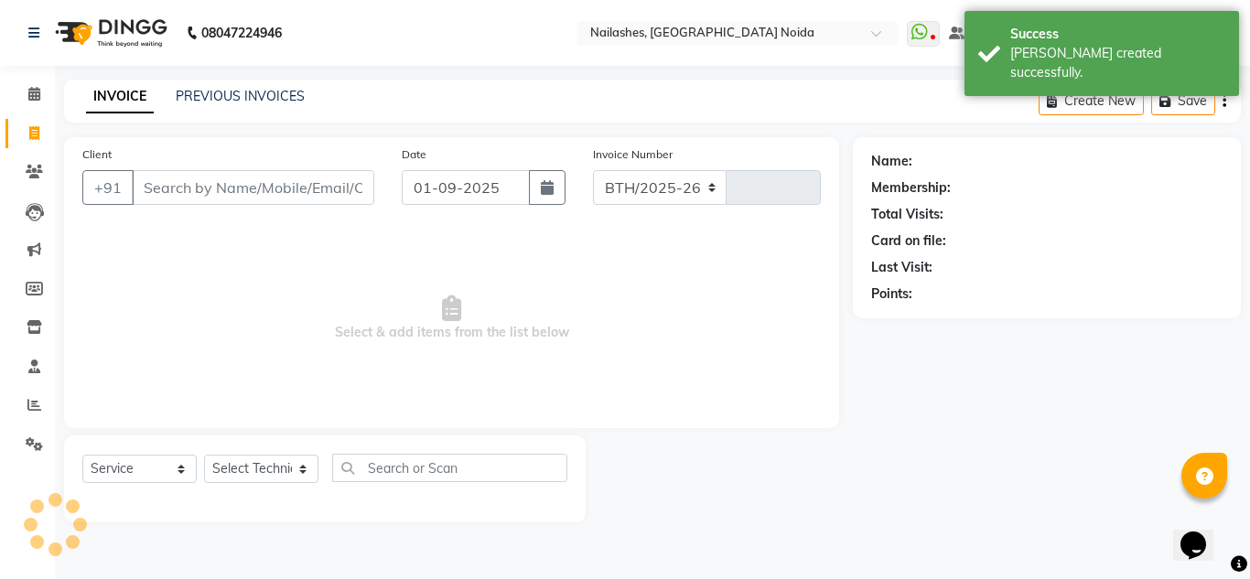
select select "6068"
type input "0886"
click at [203, 97] on link "PREVIOUS INVOICES" at bounding box center [240, 96] width 129 height 16
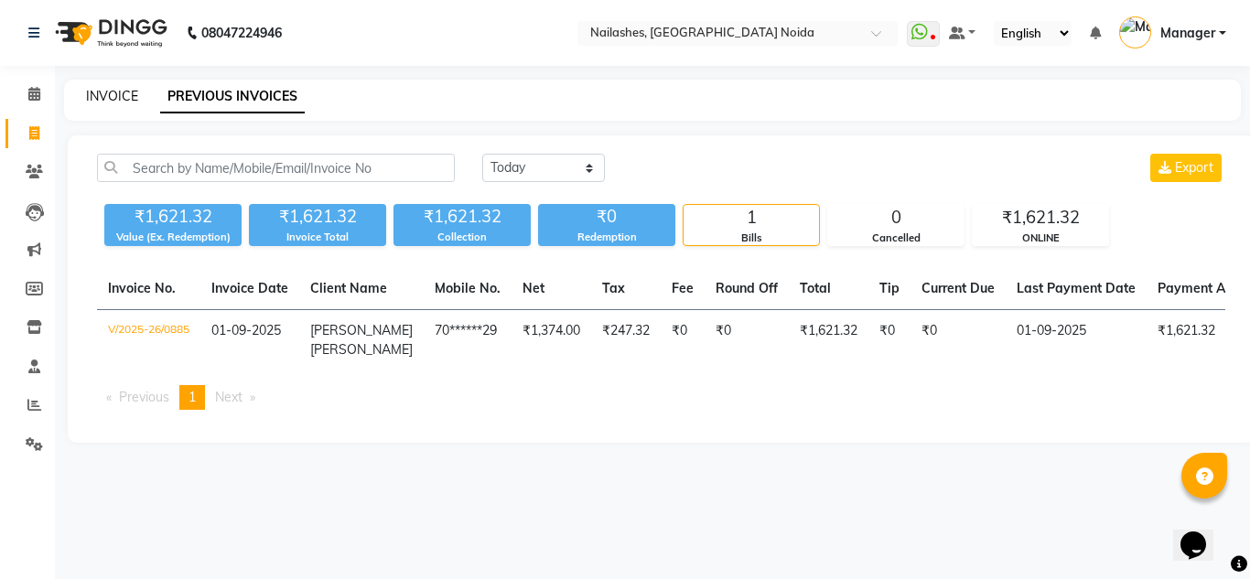
click at [95, 95] on link "INVOICE" at bounding box center [112, 96] width 52 height 16
select select "service"
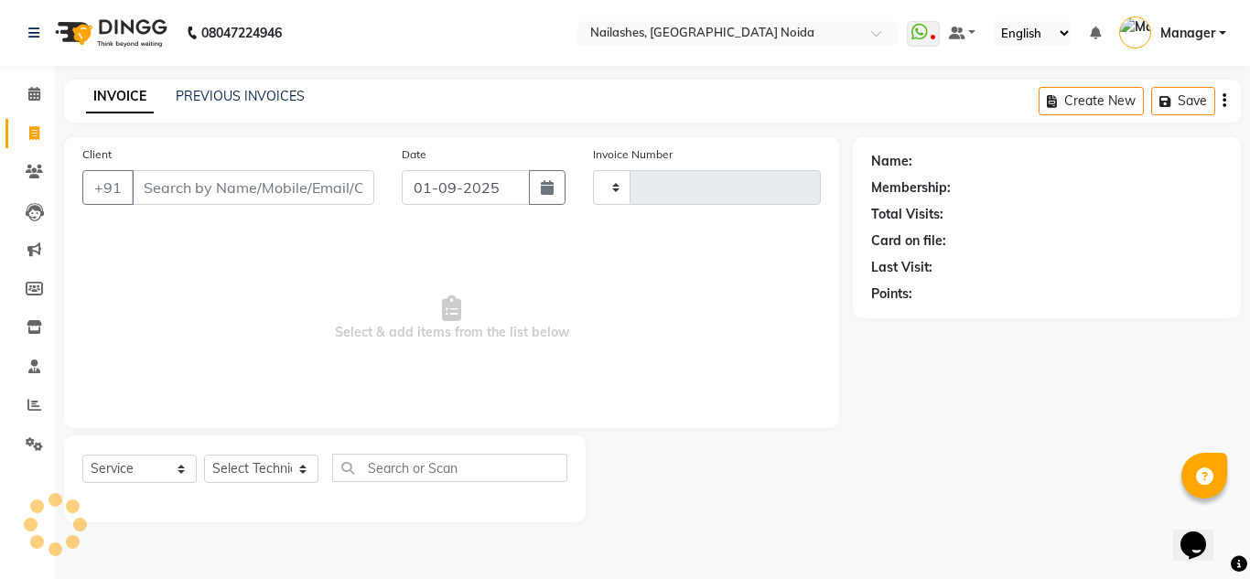
type input "0886"
select select "6068"
click at [243, 99] on link "PREVIOUS INVOICES" at bounding box center [240, 96] width 129 height 16
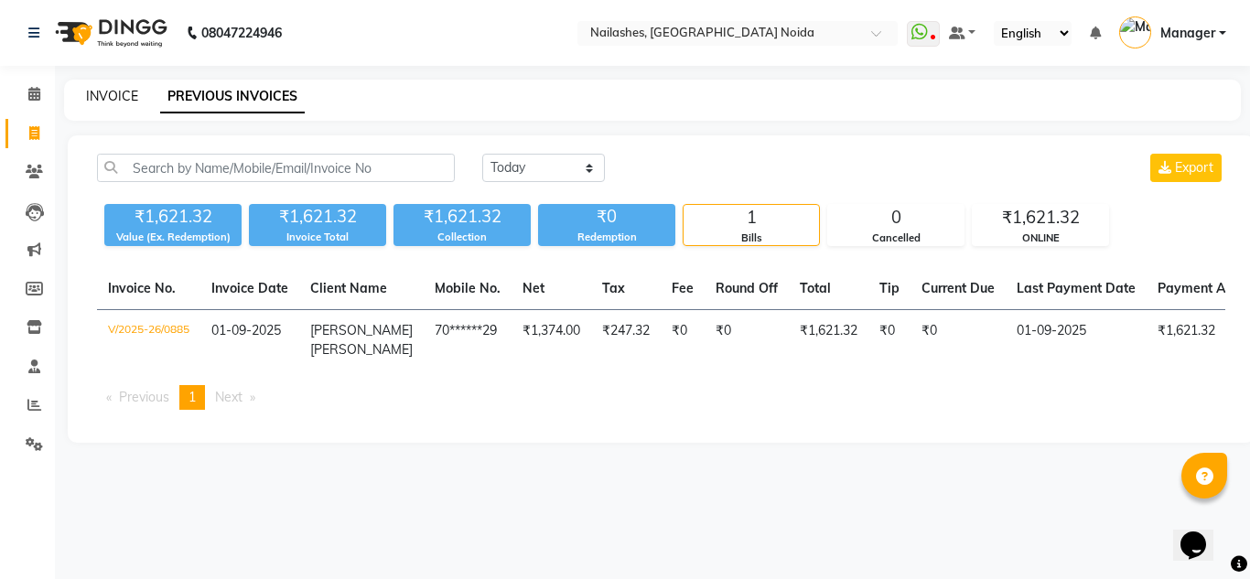
click at [93, 90] on link "INVOICE" at bounding box center [112, 96] width 52 height 16
select select "service"
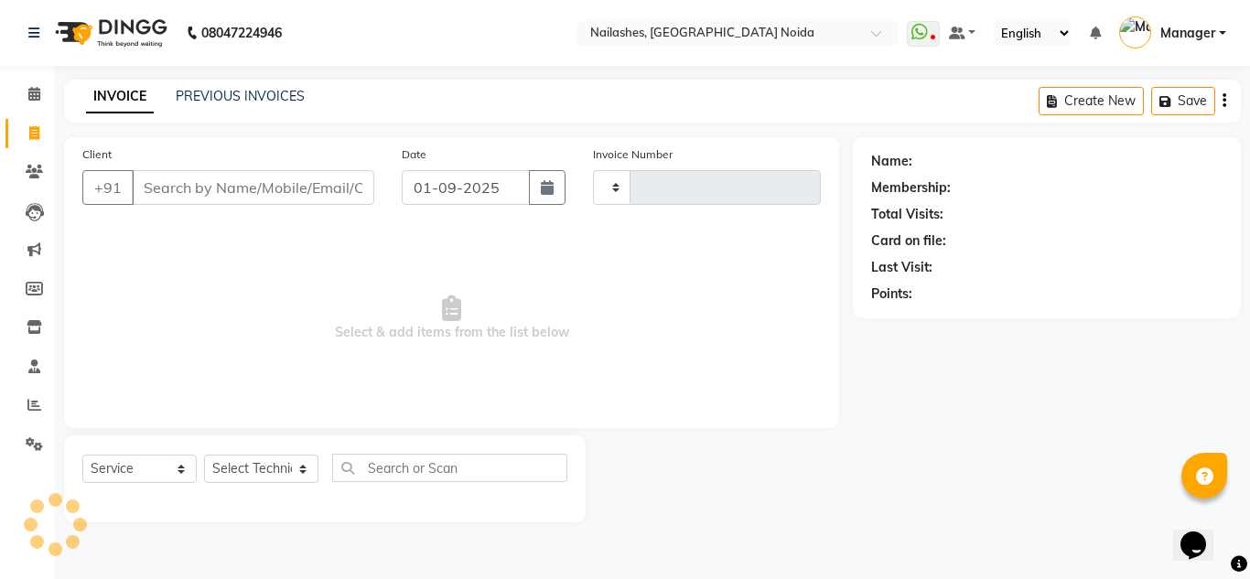
type input "0886"
select select "6068"
